Goal: Task Accomplishment & Management: Use online tool/utility

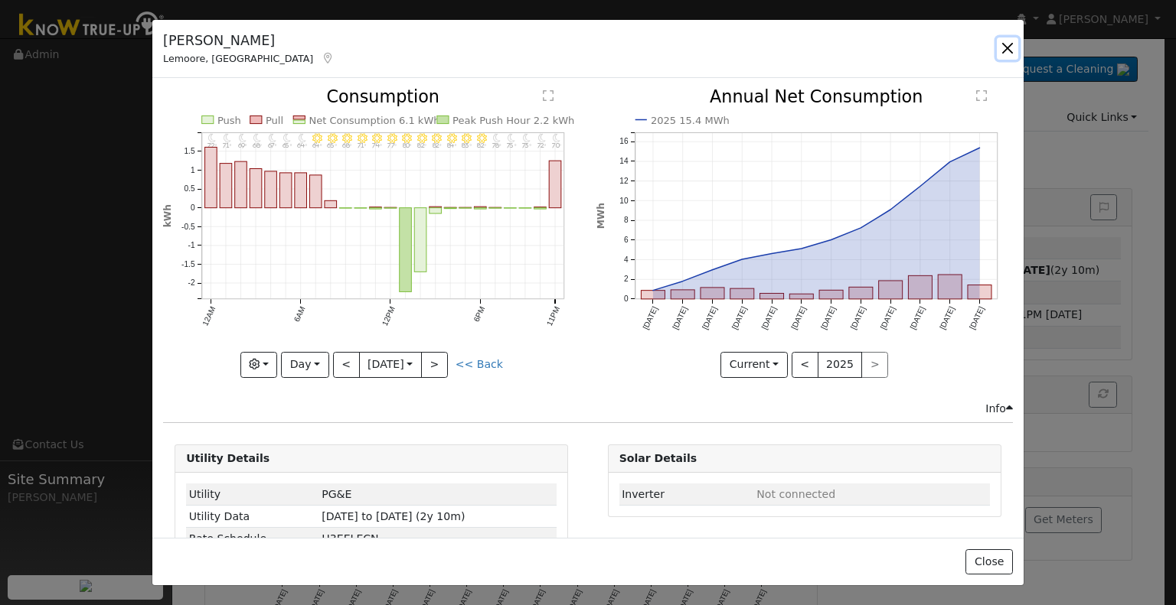
click at [1011, 51] on button "button" at bounding box center [1006, 48] width 21 height 21
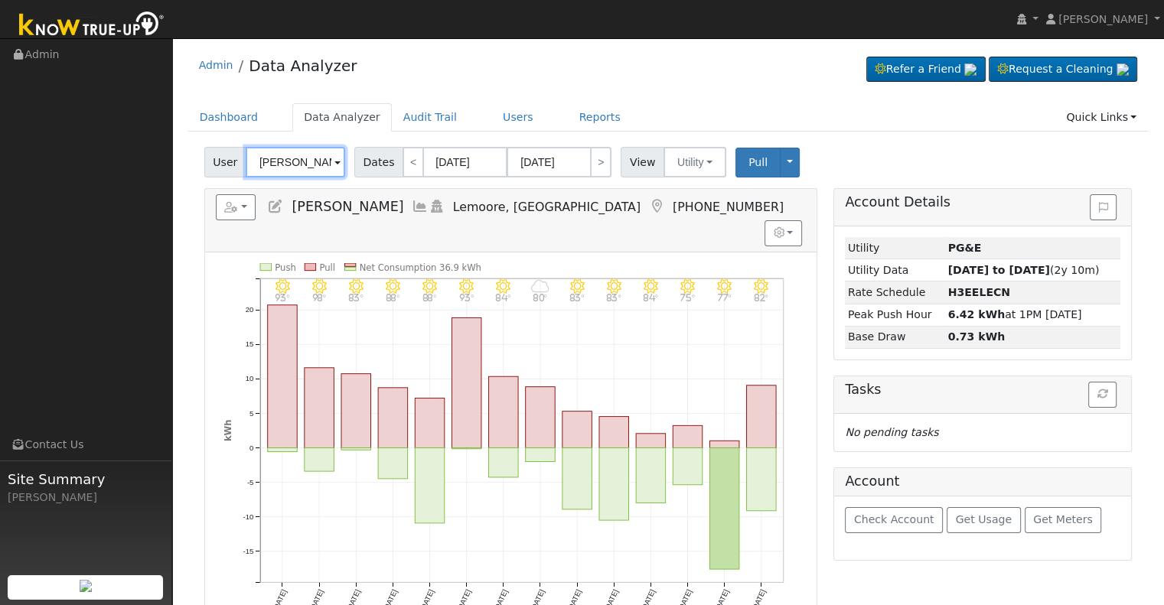
click at [309, 147] on input "[PERSON_NAME]" at bounding box center [295, 162] width 99 height 31
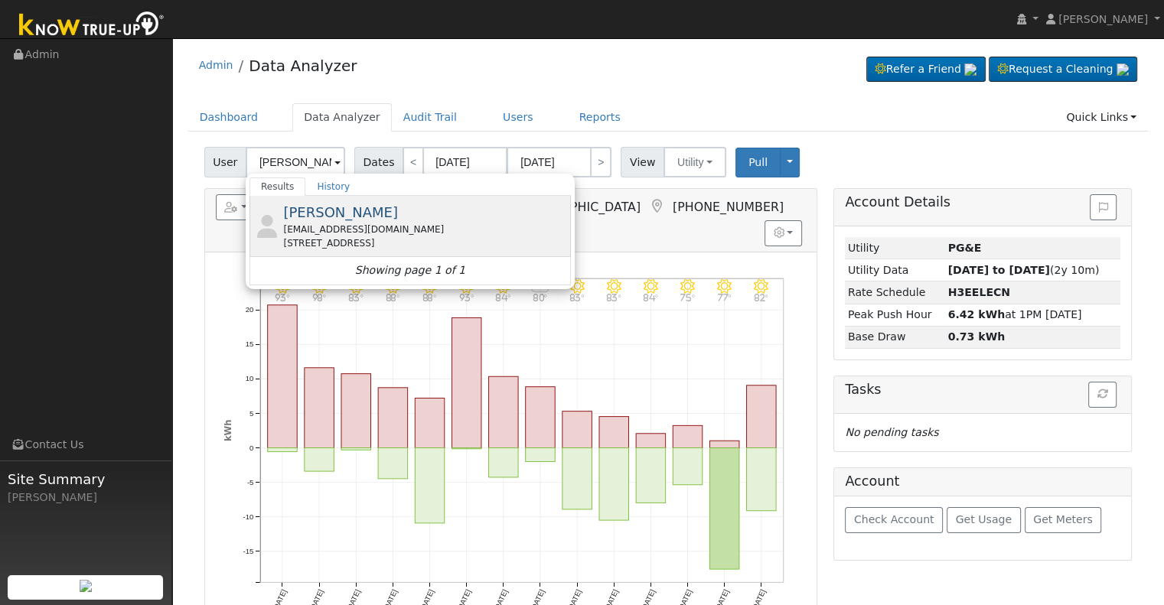
click at [356, 220] on div "[PERSON_NAME] [EMAIL_ADDRESS][DOMAIN_NAME] [STREET_ADDRESS]" at bounding box center [425, 226] width 284 height 48
type input "[PERSON_NAME]"
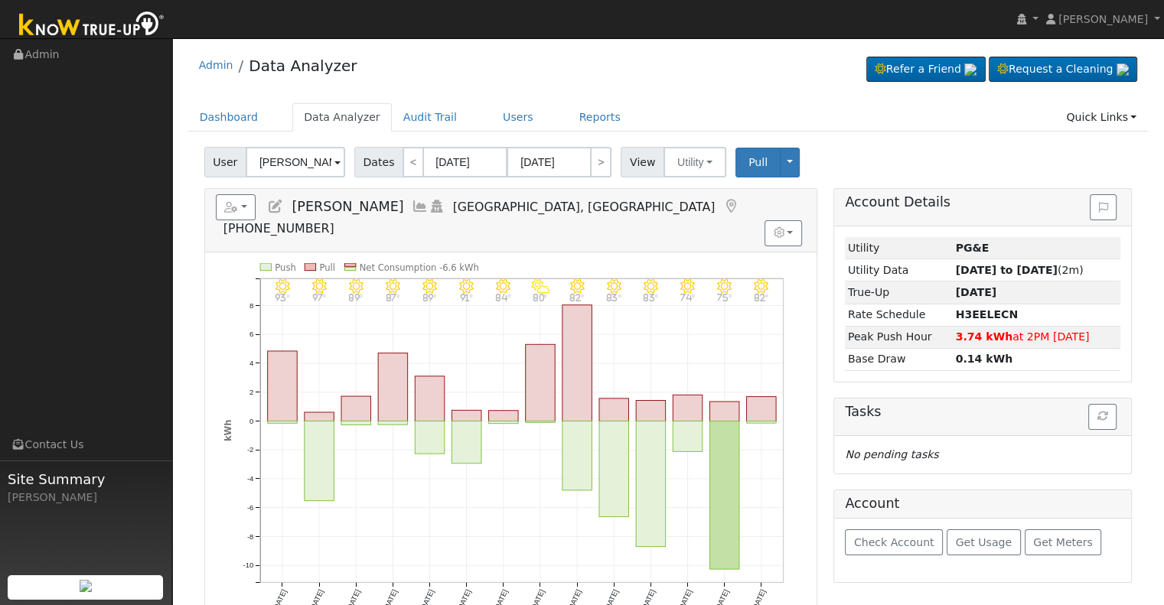
click at [412, 207] on icon at bounding box center [420, 207] width 17 height 14
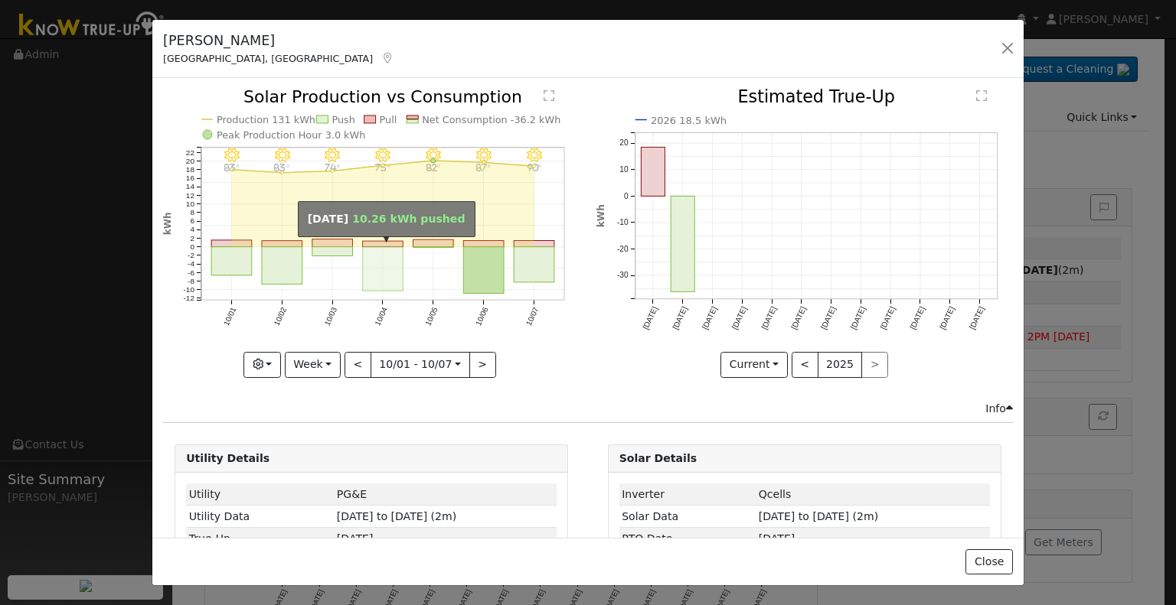
click at [391, 247] on rect "onclick=""" at bounding box center [383, 269] width 41 height 44
type input "[DATE]"
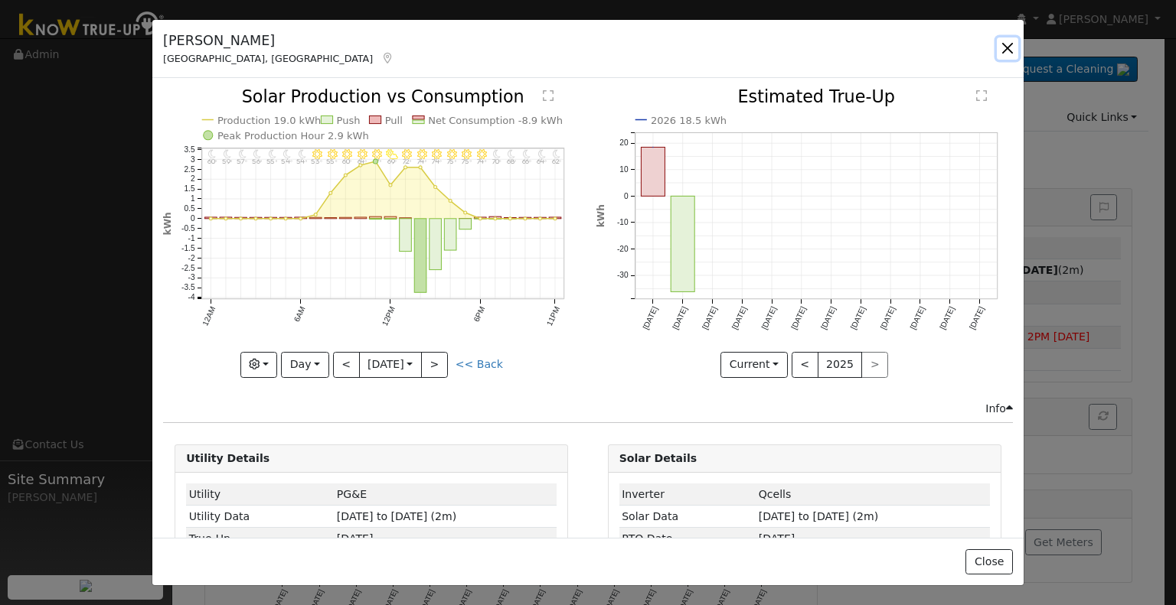
click at [1008, 49] on button "button" at bounding box center [1006, 48] width 21 height 21
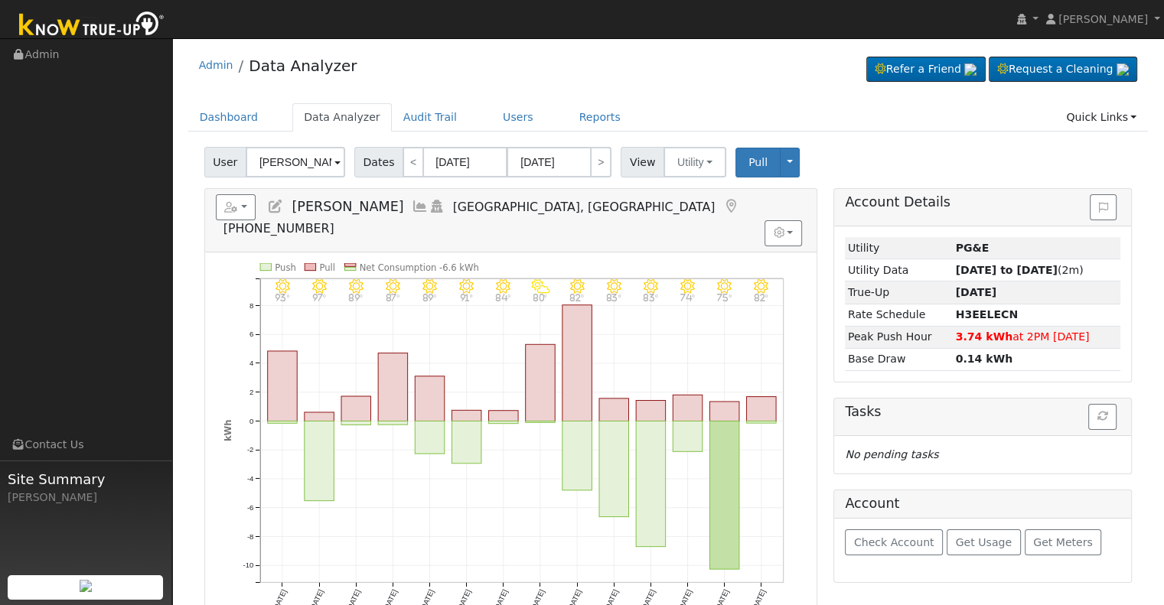
click at [412, 203] on icon at bounding box center [420, 207] width 17 height 14
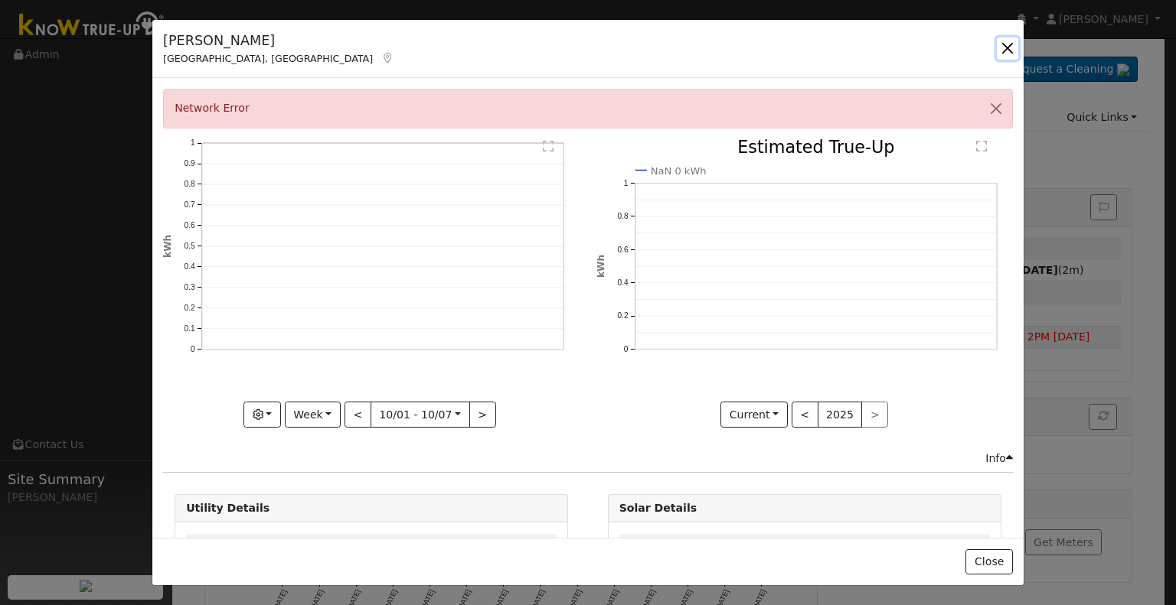
click at [1000, 57] on button "button" at bounding box center [1006, 48] width 21 height 21
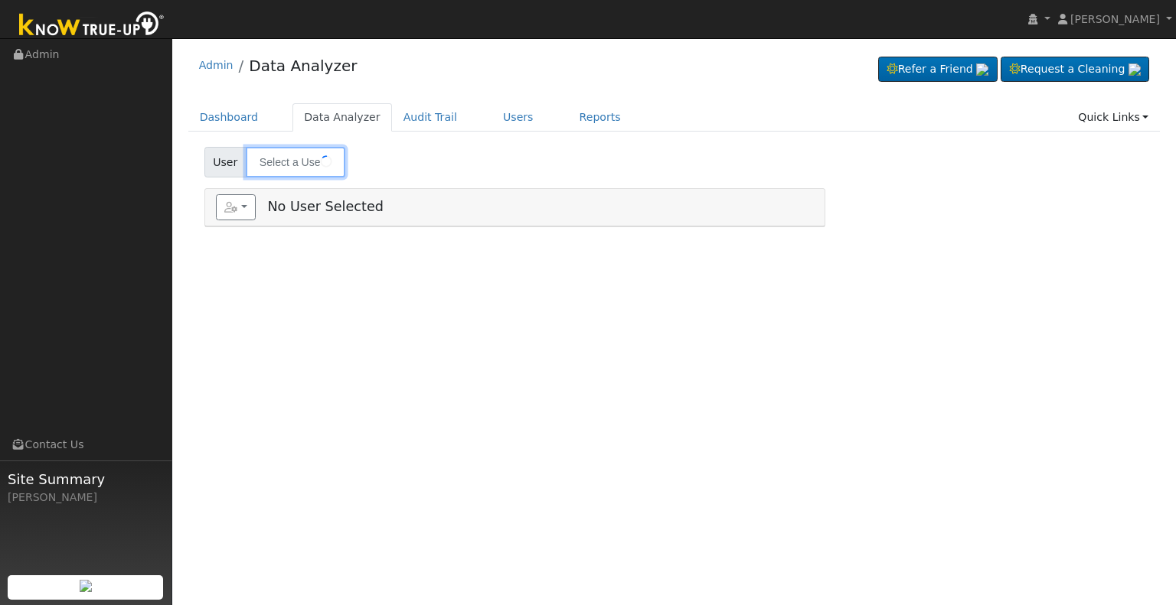
type input "[PERSON_NAME]"
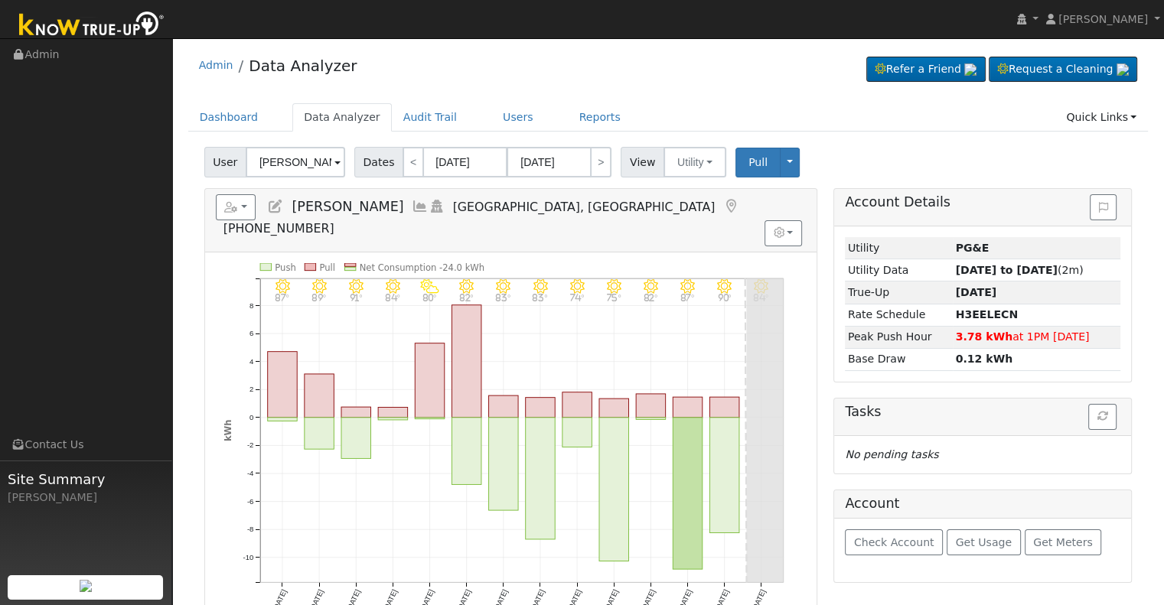
click at [412, 207] on icon at bounding box center [420, 207] width 17 height 14
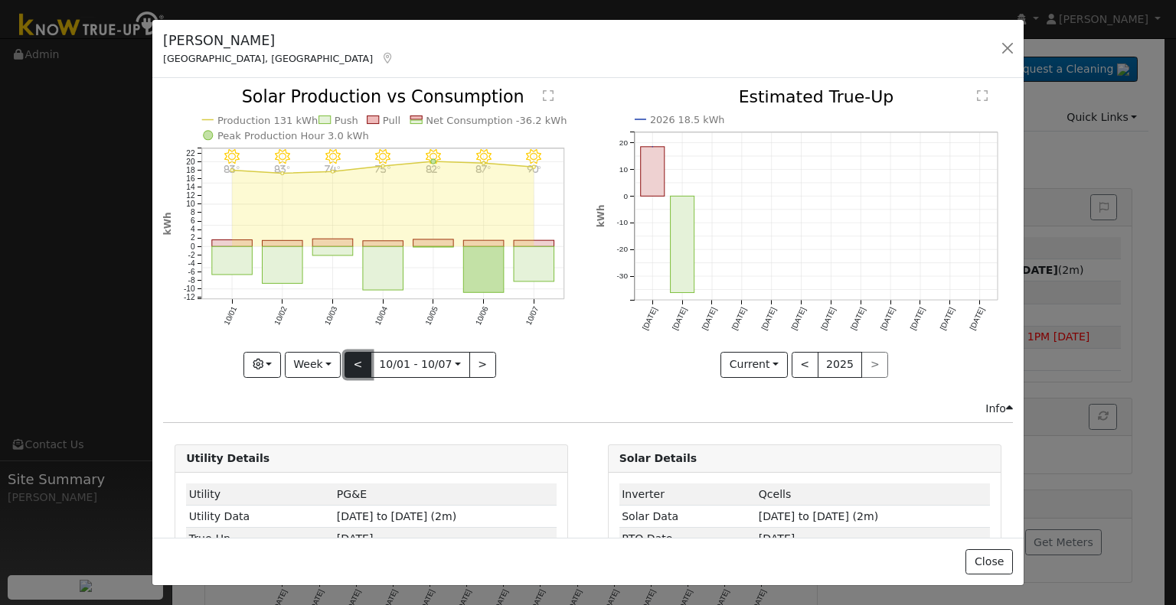
click at [356, 356] on button "<" at bounding box center [357, 365] width 27 height 26
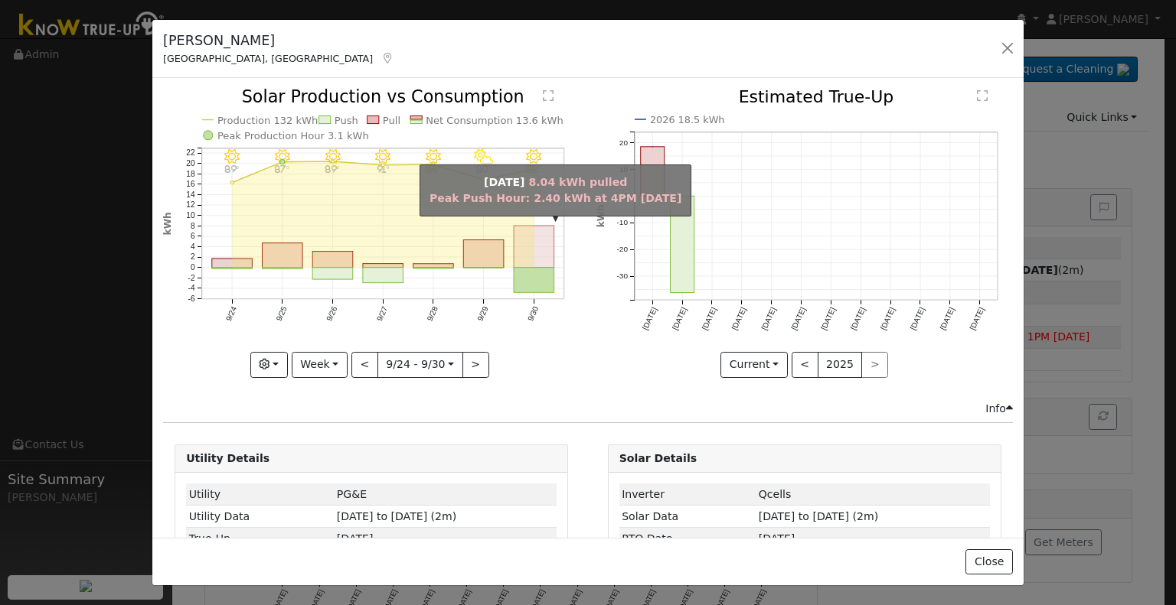
click at [539, 255] on rect "onclick=""" at bounding box center [534, 247] width 41 height 42
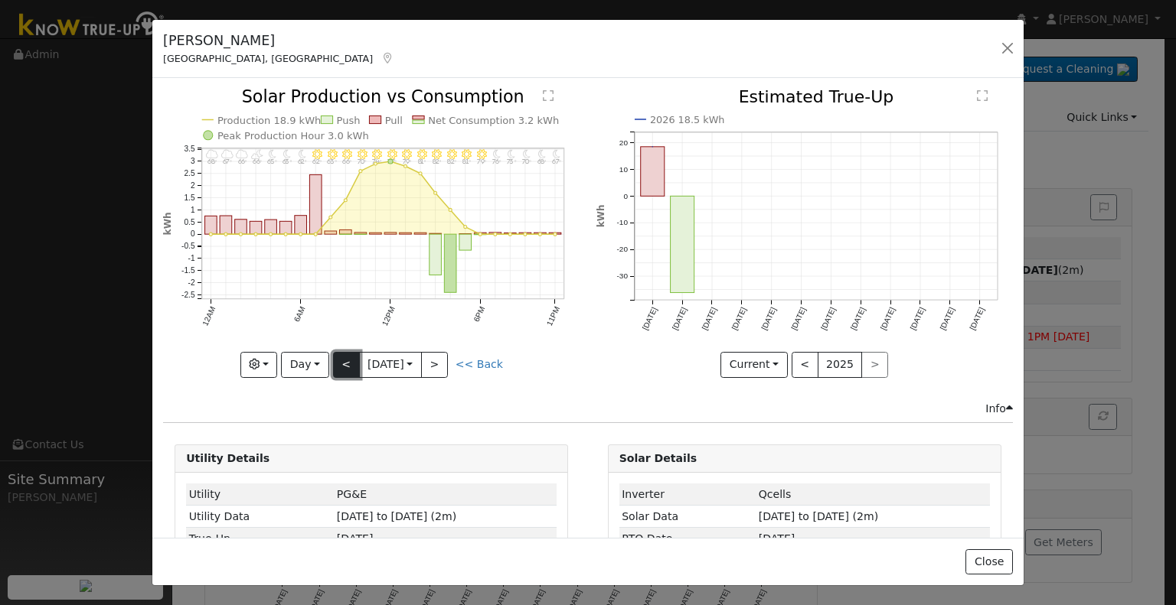
click at [340, 352] on button "<" at bounding box center [346, 365] width 27 height 26
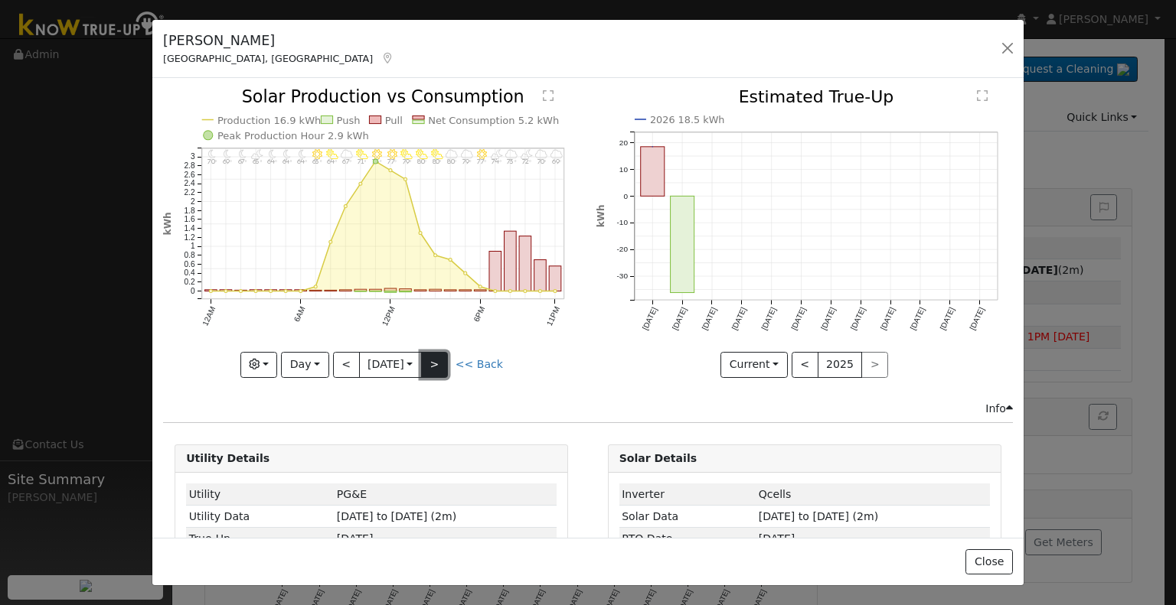
click at [444, 366] on button ">" at bounding box center [434, 365] width 27 height 26
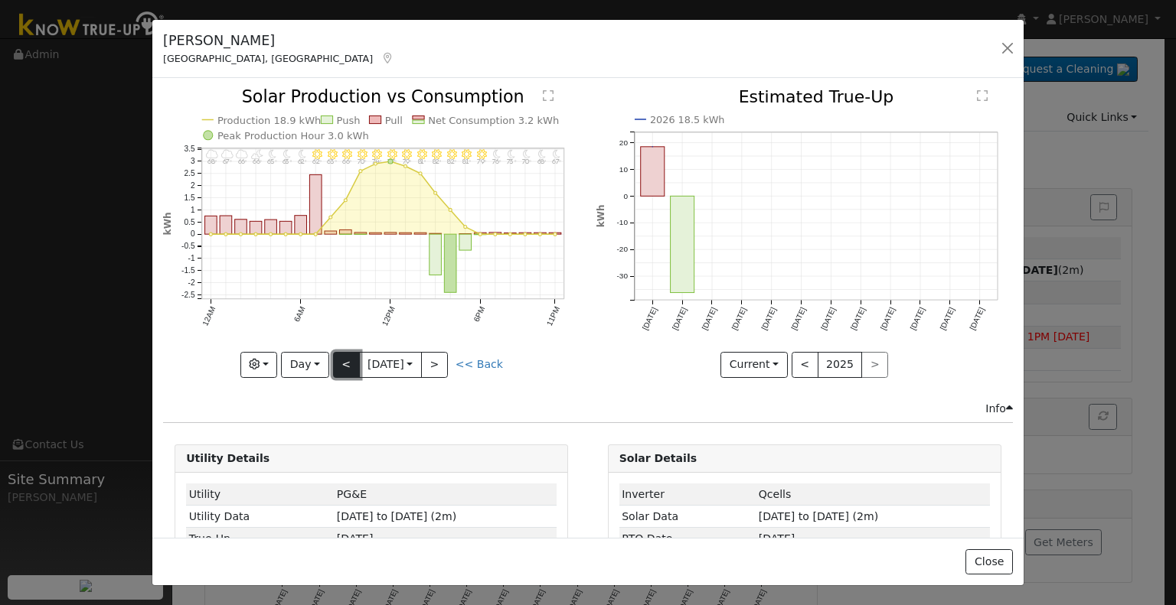
click at [352, 357] on button "<" at bounding box center [346, 365] width 27 height 26
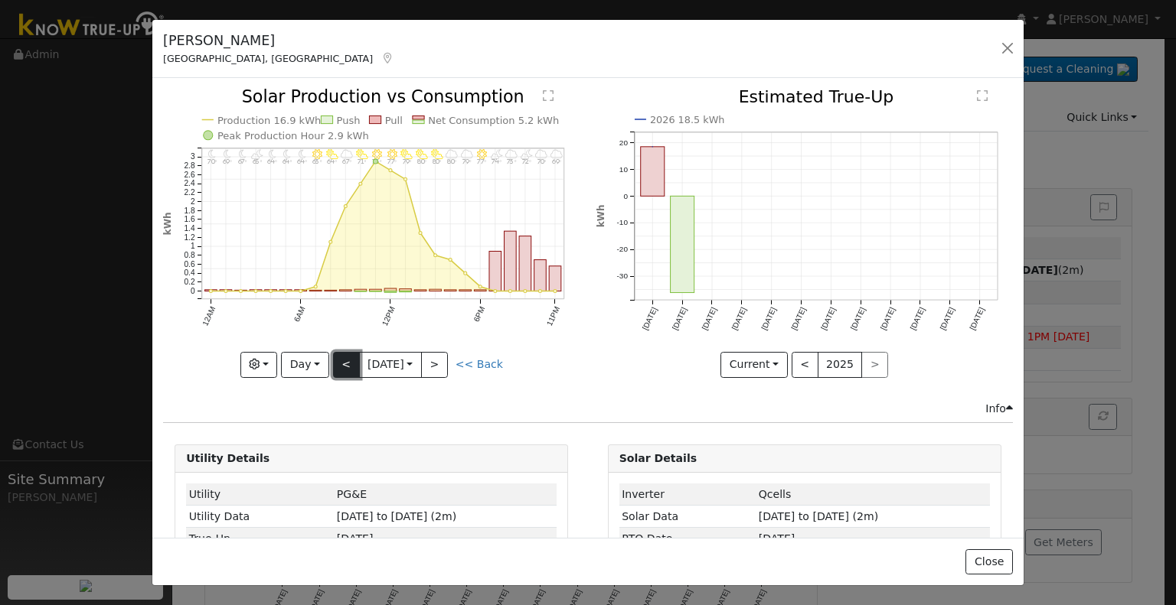
click at [348, 358] on button "<" at bounding box center [346, 365] width 27 height 26
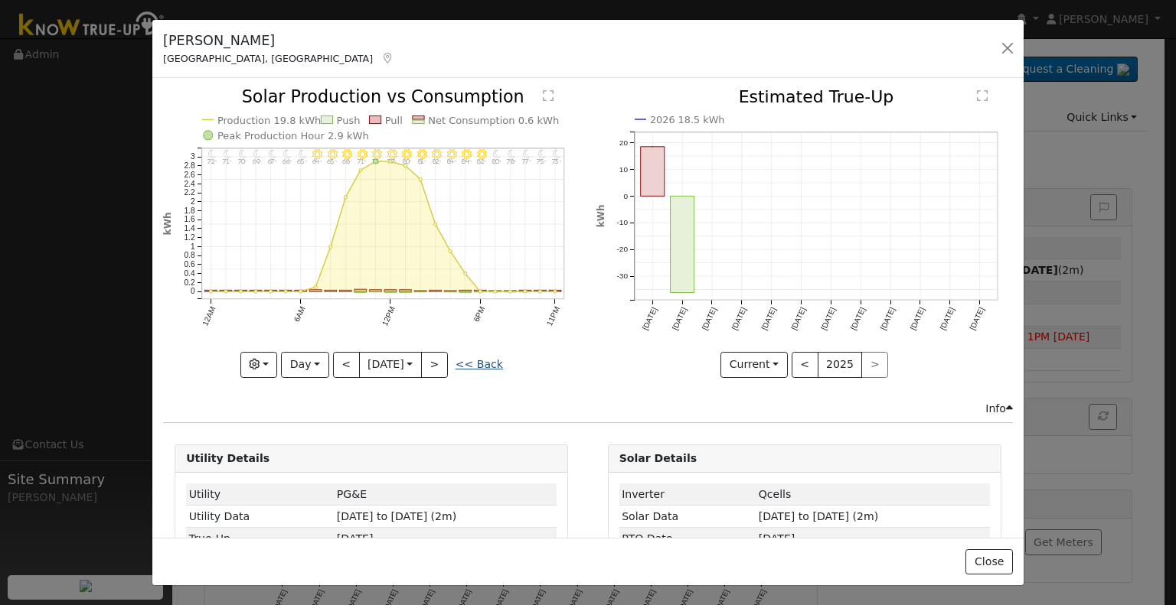
click at [468, 363] on link "<< Back" at bounding box center [478, 364] width 47 height 12
type input "2025-09-24"
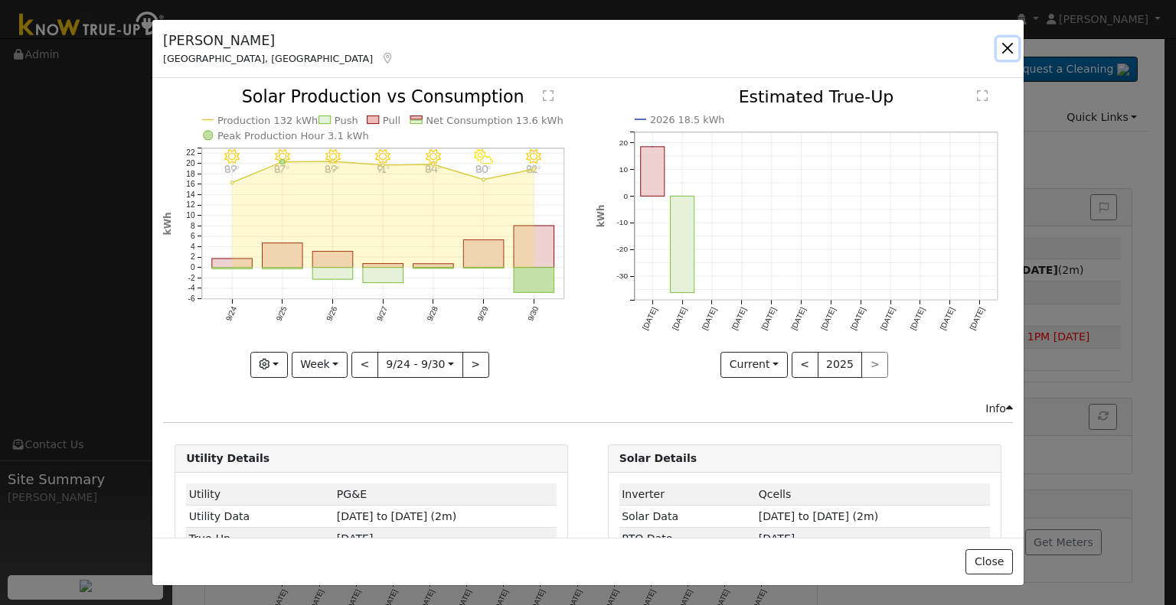
click at [1010, 52] on button "button" at bounding box center [1006, 48] width 21 height 21
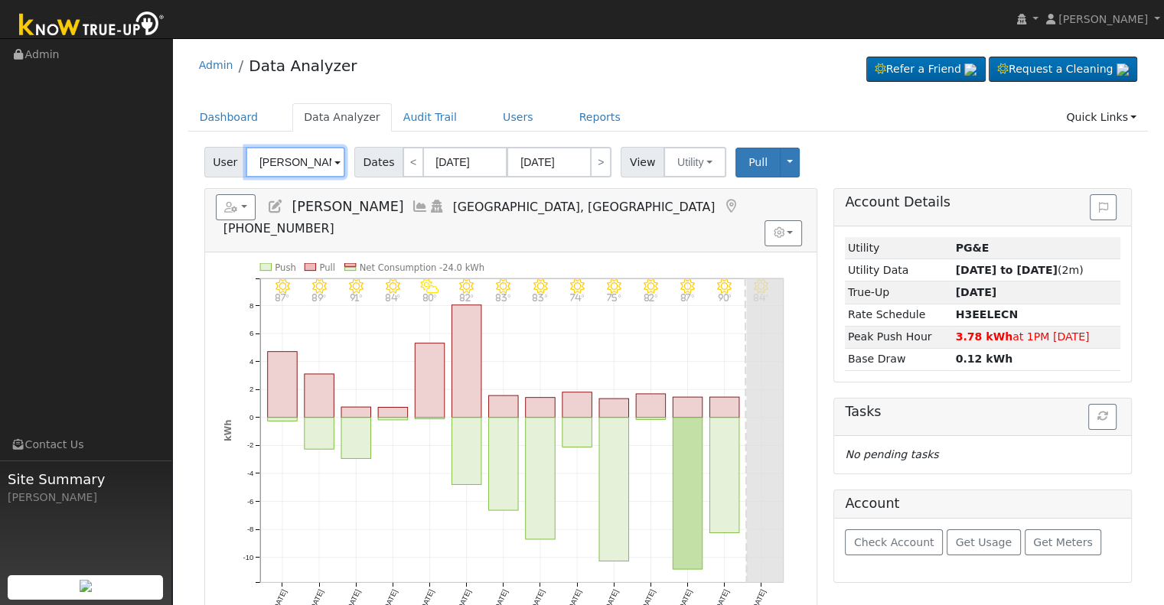
click at [303, 159] on input "[PERSON_NAME]" at bounding box center [295, 162] width 99 height 31
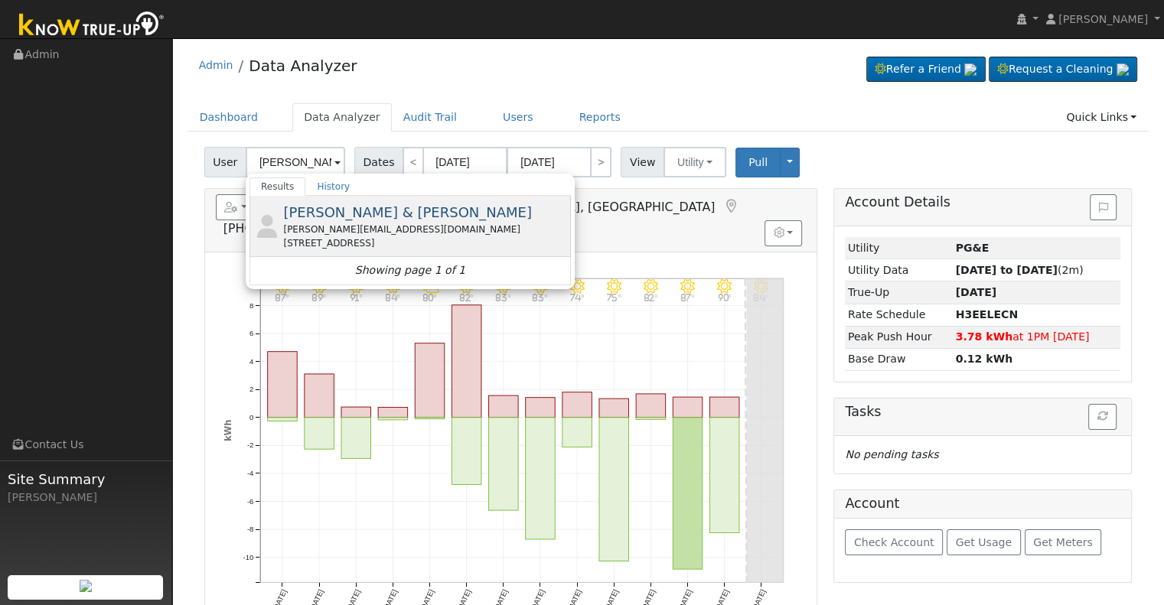
click at [388, 225] on div "chris@stuntdog.com" at bounding box center [425, 230] width 284 height 14
type input "Christopher & Suhey Perondi"
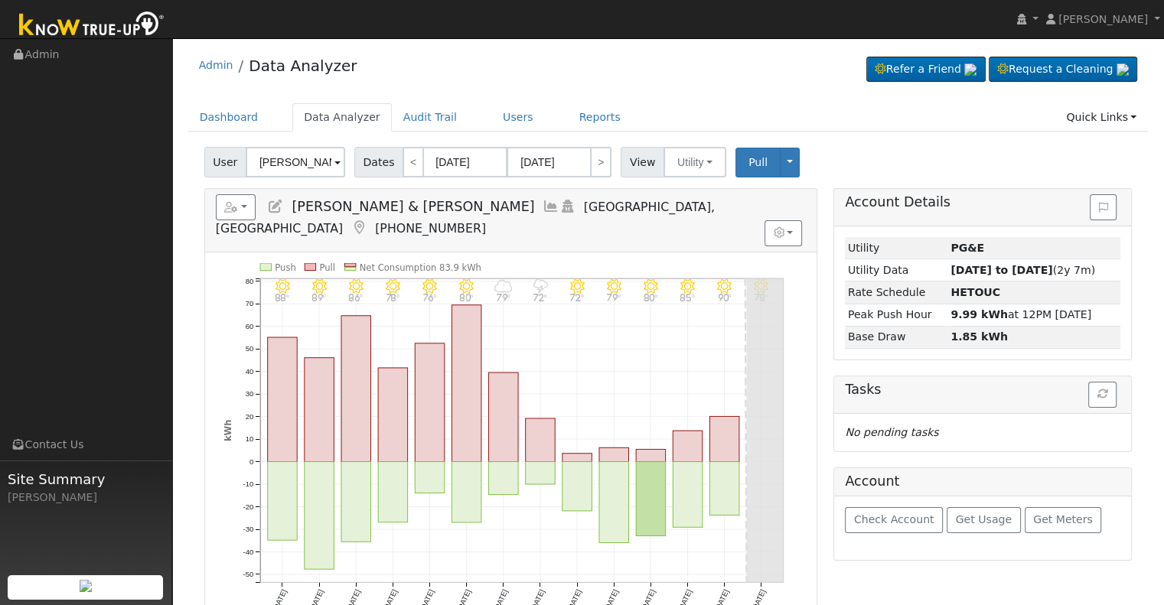
click at [543, 207] on icon at bounding box center [551, 207] width 17 height 14
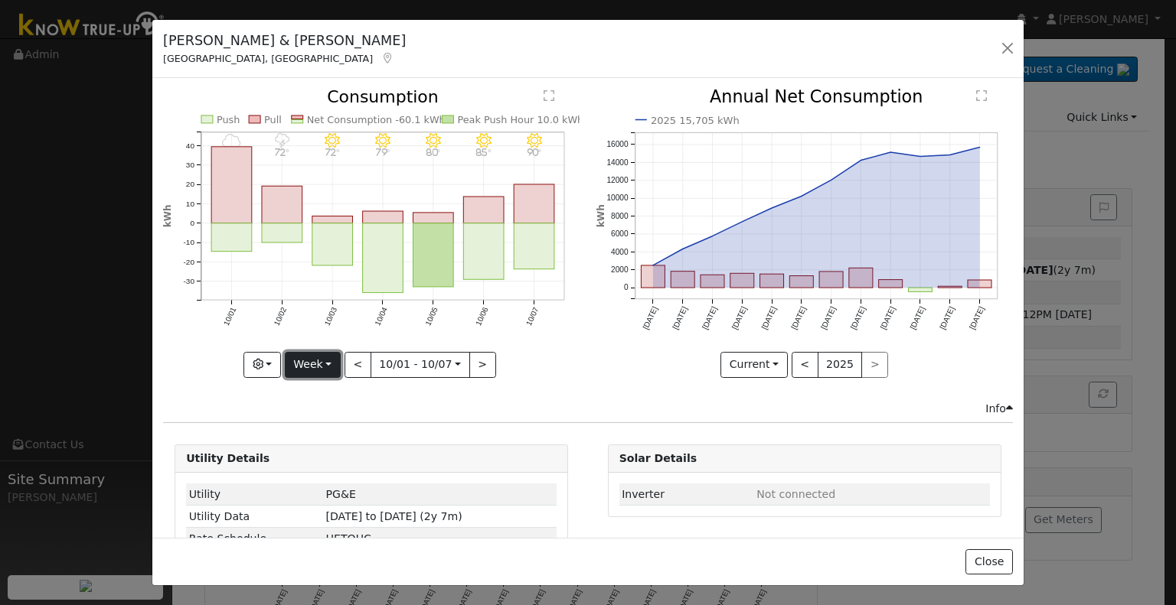
click at [325, 364] on button "Week" at bounding box center [313, 365] width 56 height 26
click at [349, 432] on link "Month" at bounding box center [338, 438] width 106 height 21
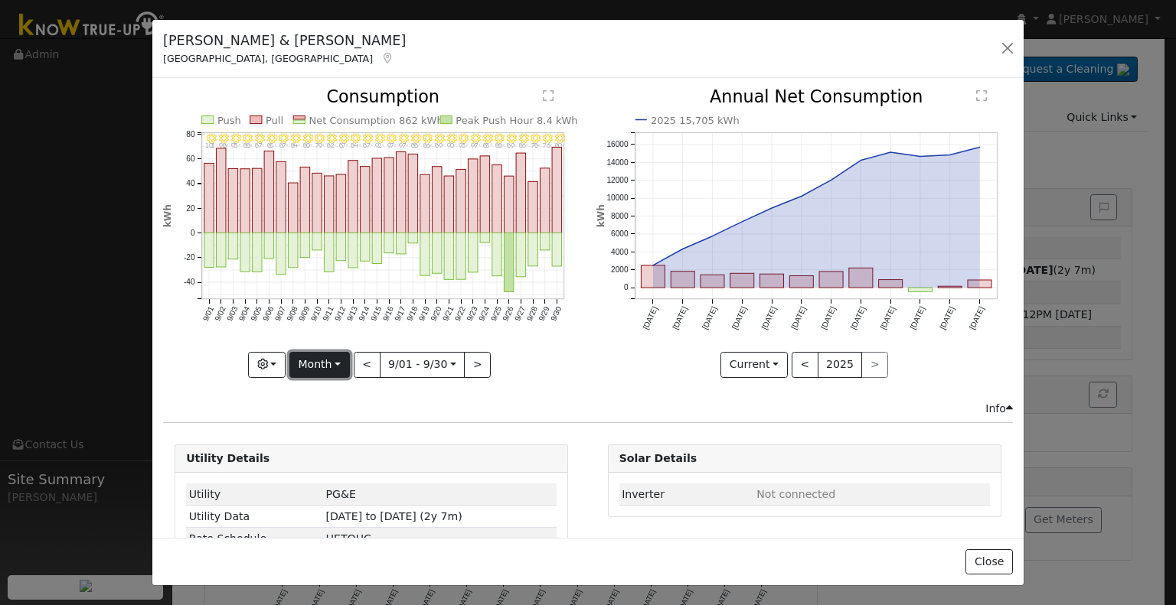
click at [338, 364] on button "Month" at bounding box center [319, 365] width 60 height 26
click at [348, 455] on link "Year" at bounding box center [343, 459] width 106 height 21
type input "2024-10-01"
